Goal: Download file/media

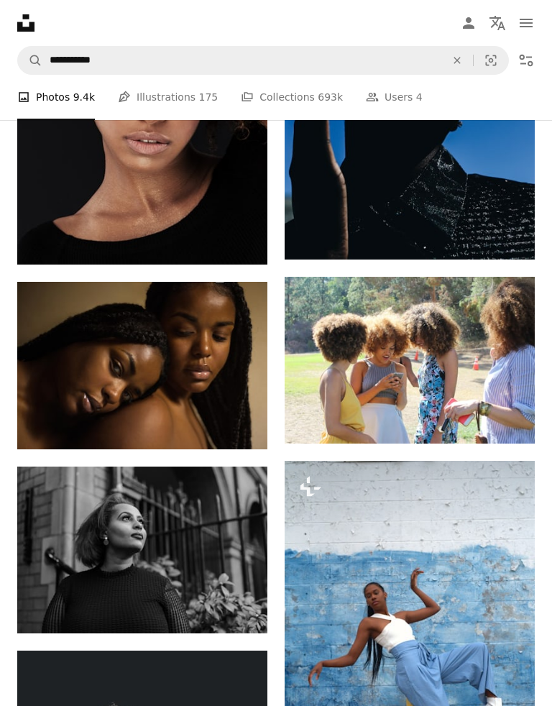
scroll to position [4678, 0]
click at [355, 387] on img at bounding box center [410, 360] width 250 height 167
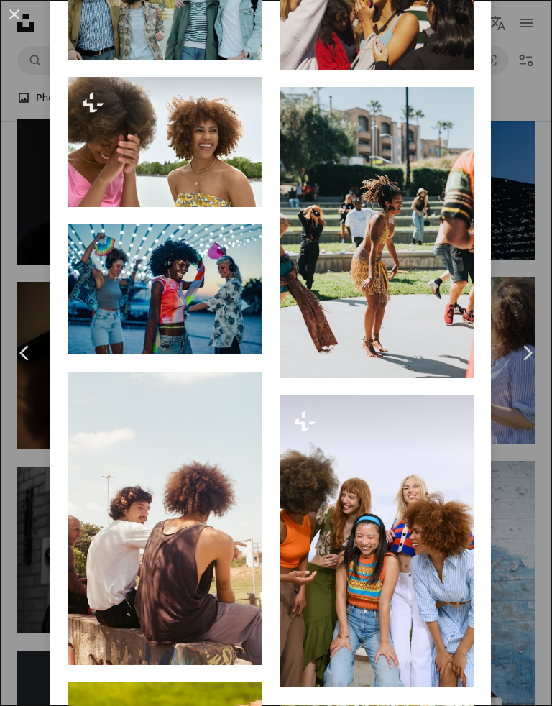
scroll to position [1711, 0]
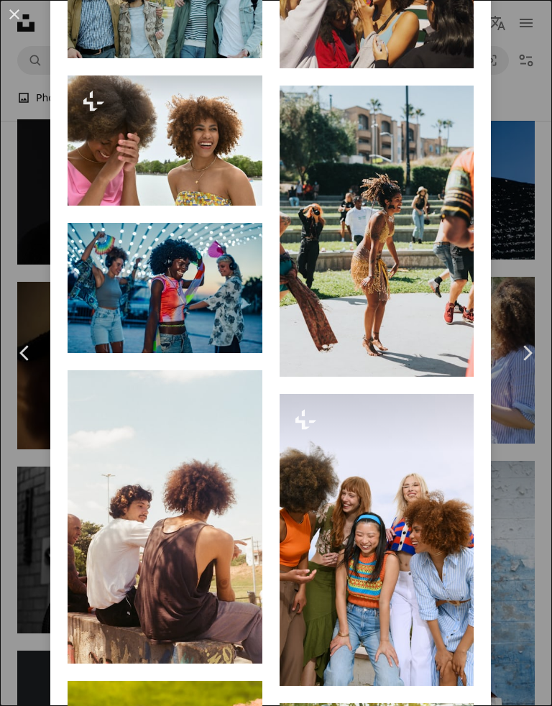
click at [412, 246] on img at bounding box center [376, 232] width 195 height 292
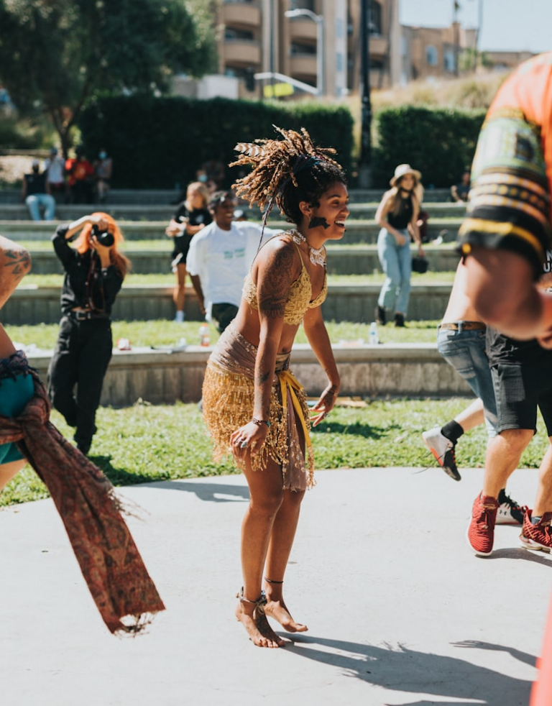
scroll to position [123, 0]
click at [374, 655] on img "Zoom out on this image" at bounding box center [275, 291] width 553 height 830
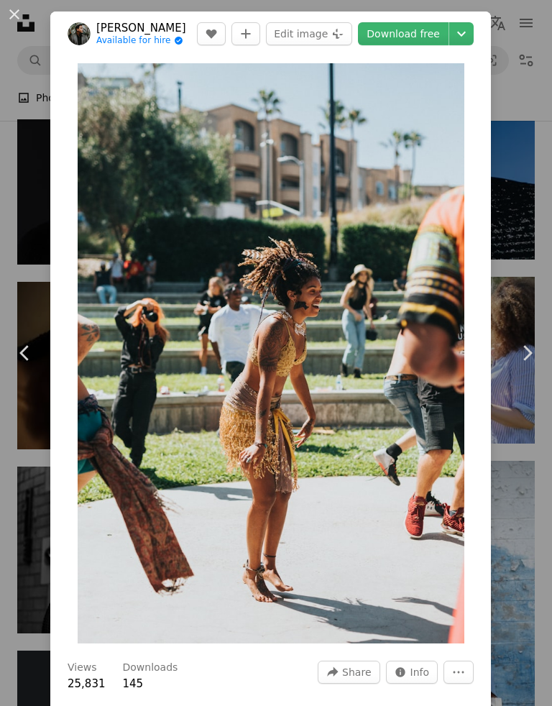
click at [19, 13] on button "An X shape" at bounding box center [14, 14] width 17 height 17
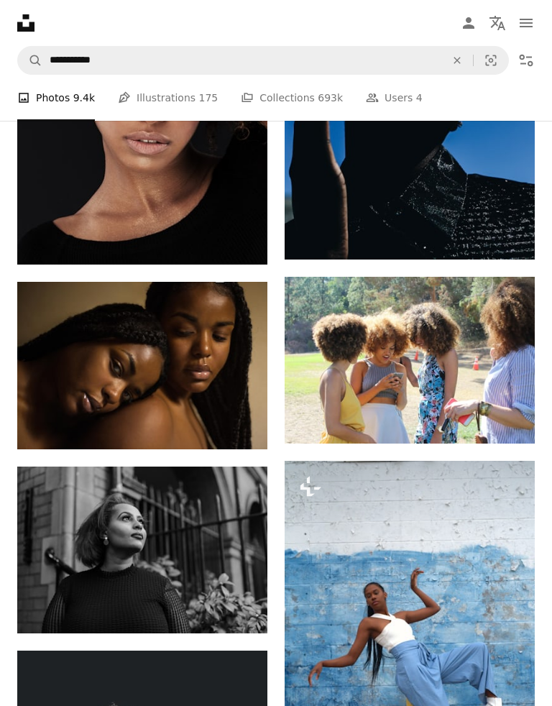
click at [244, 606] on link "Arrow pointing down" at bounding box center [238, 607] width 29 height 23
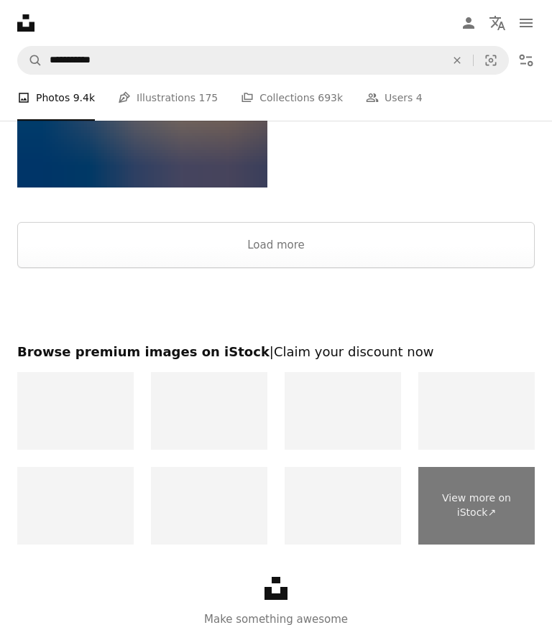
scroll to position [6305, 0]
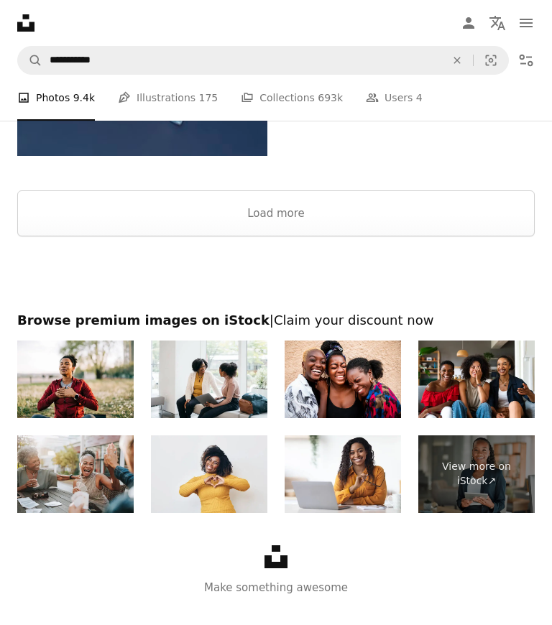
click at [378, 476] on img at bounding box center [343, 474] width 116 height 78
